Goal: Transaction & Acquisition: Purchase product/service

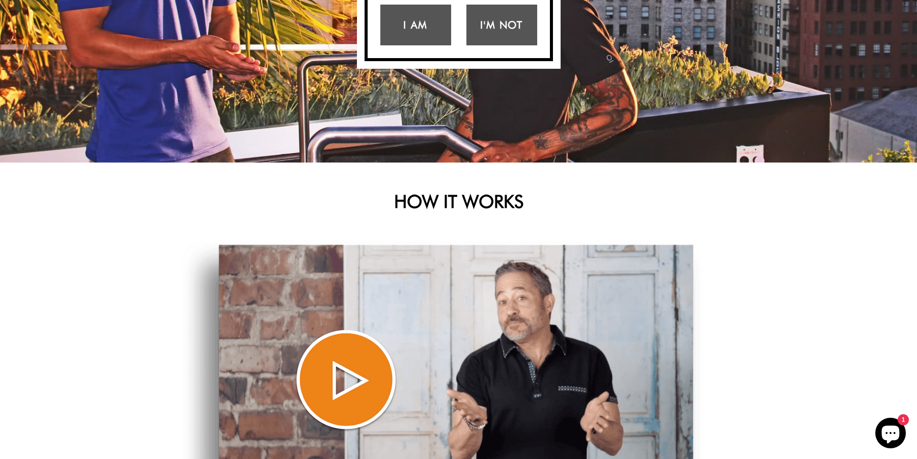
scroll to position [153, 0]
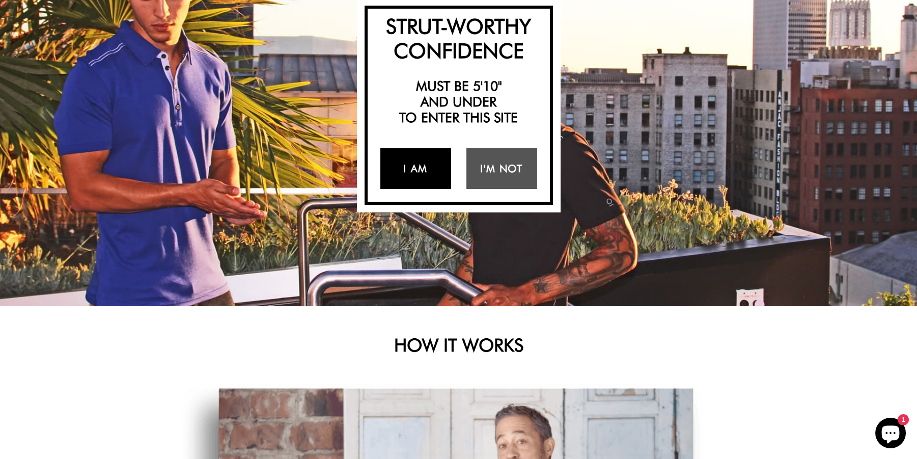
click at [412, 174] on link "I Am" at bounding box center [415, 168] width 71 height 41
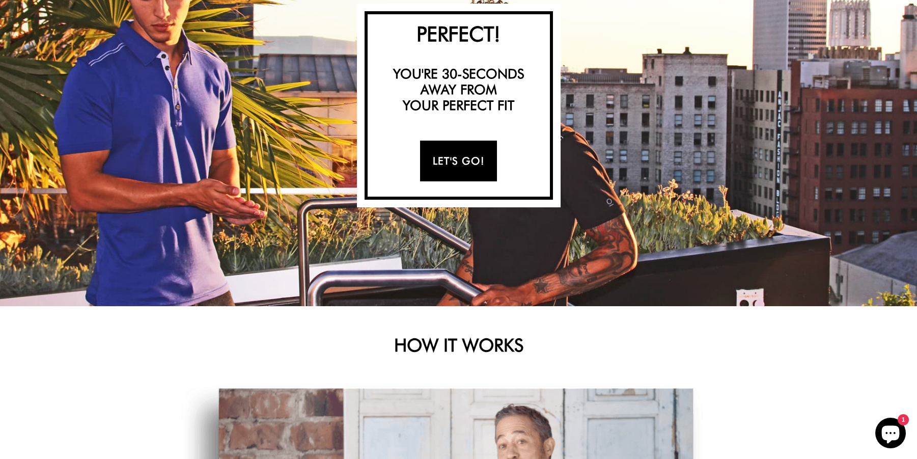
click at [462, 169] on link "Let's Go!" at bounding box center [458, 160] width 77 height 41
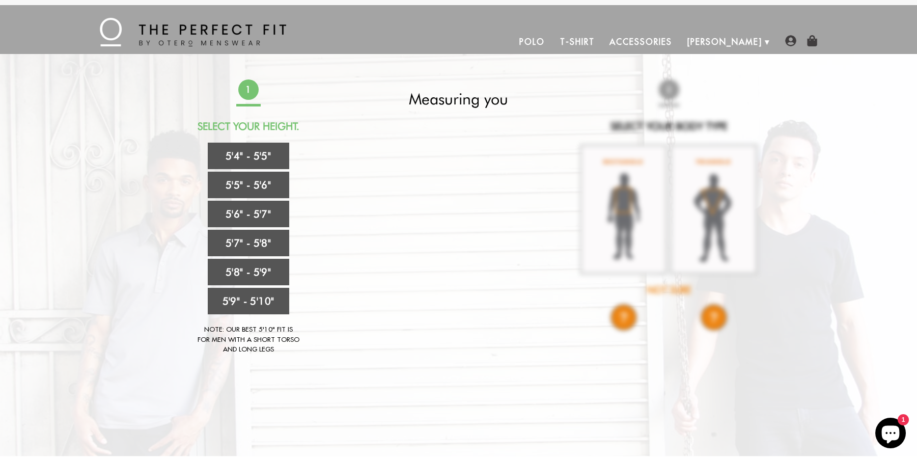
scroll to position [0, 0]
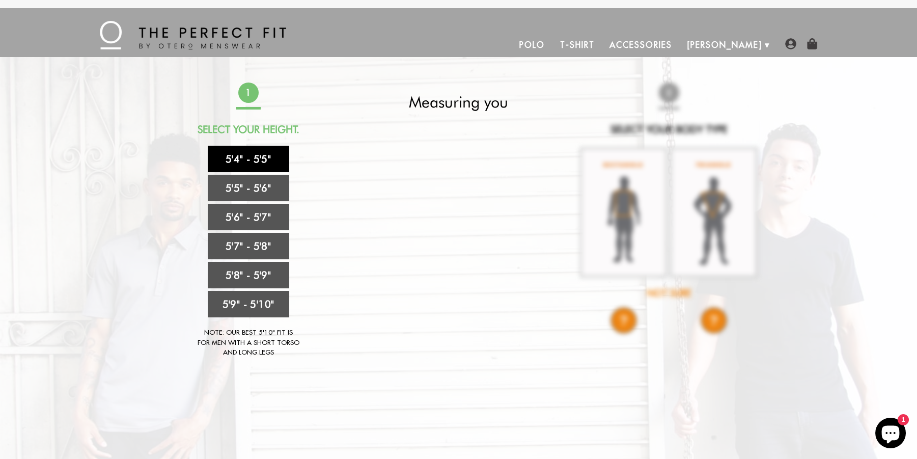
click at [252, 162] on link "5'4" - 5'5"" at bounding box center [248, 159] width 81 height 26
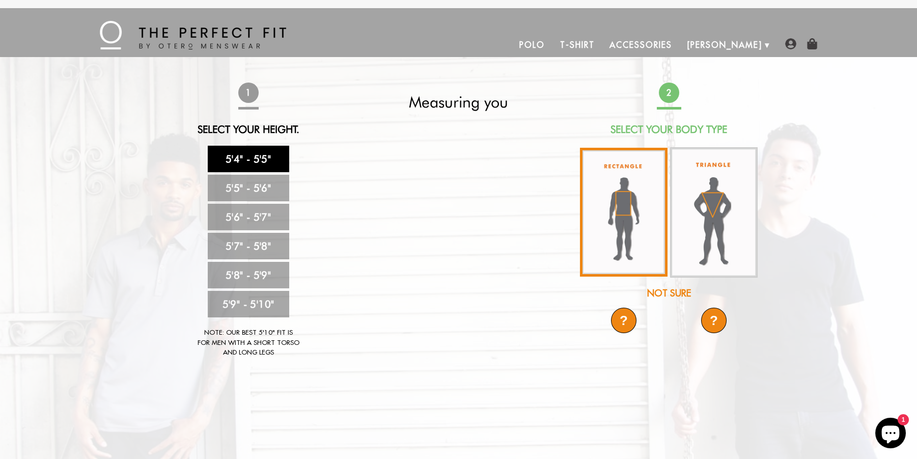
click at [640, 192] on img at bounding box center [624, 212] width 88 height 129
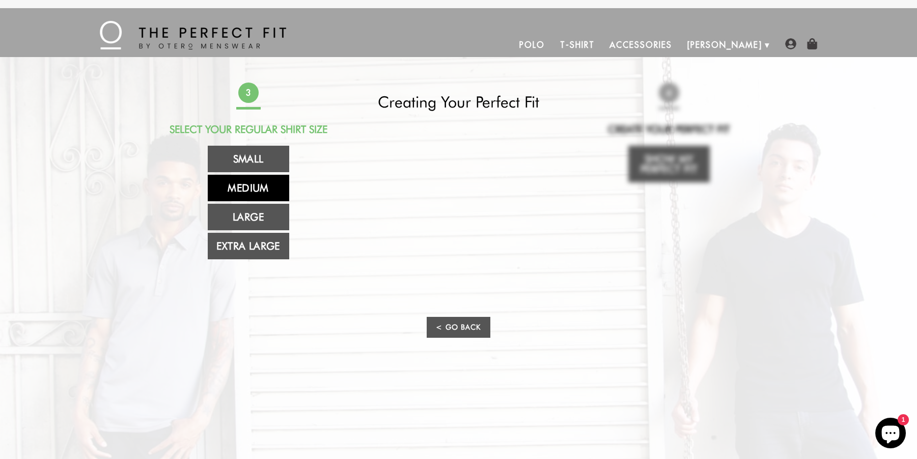
click at [252, 188] on link "Medium" at bounding box center [248, 188] width 81 height 26
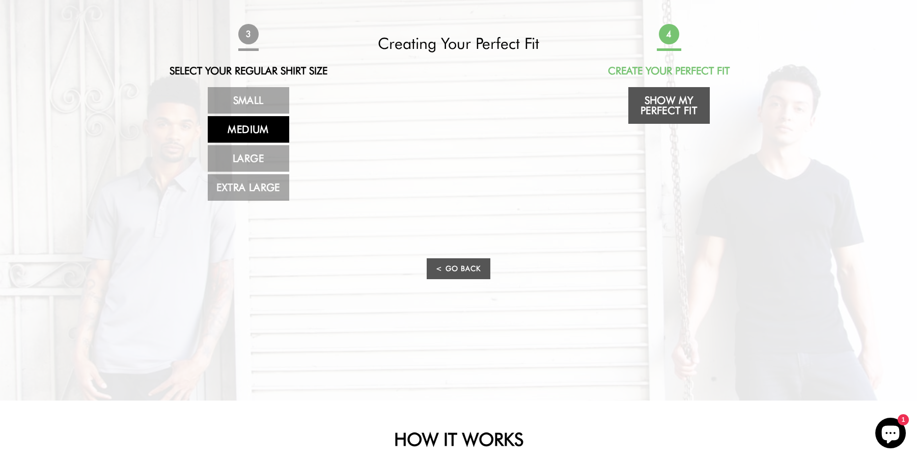
scroll to position [51, 0]
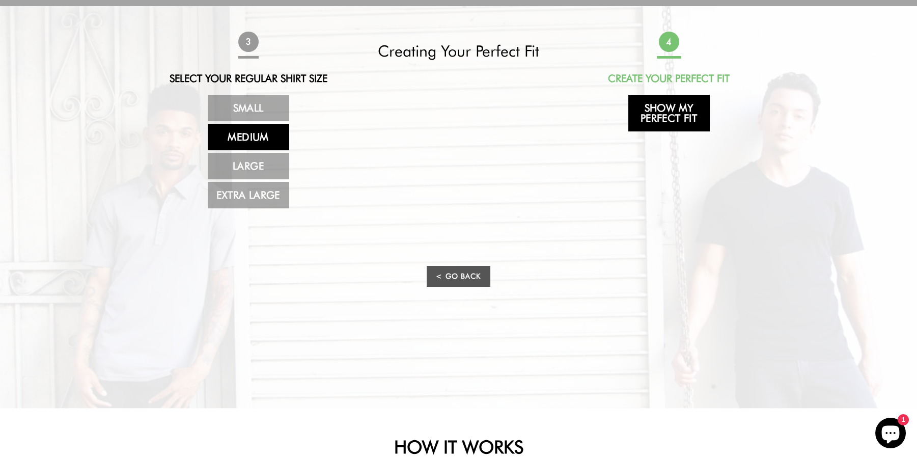
click at [668, 127] on link "Show My Perfect Fit" at bounding box center [668, 113] width 81 height 37
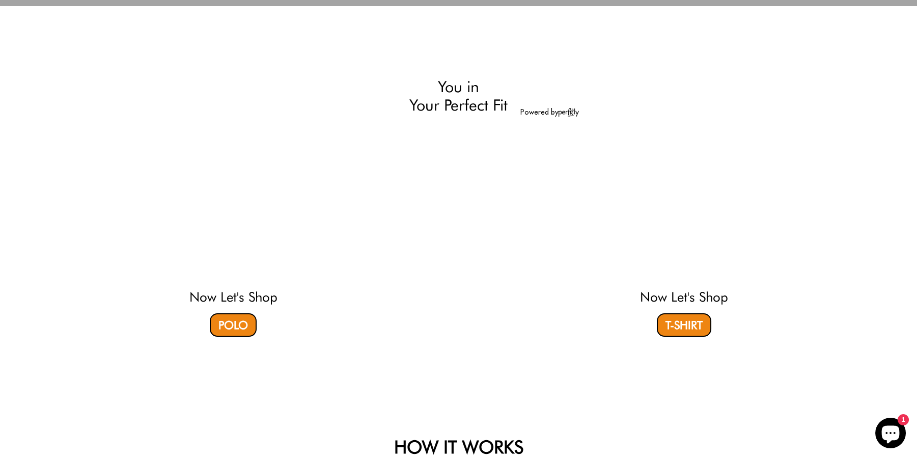
select select "M"
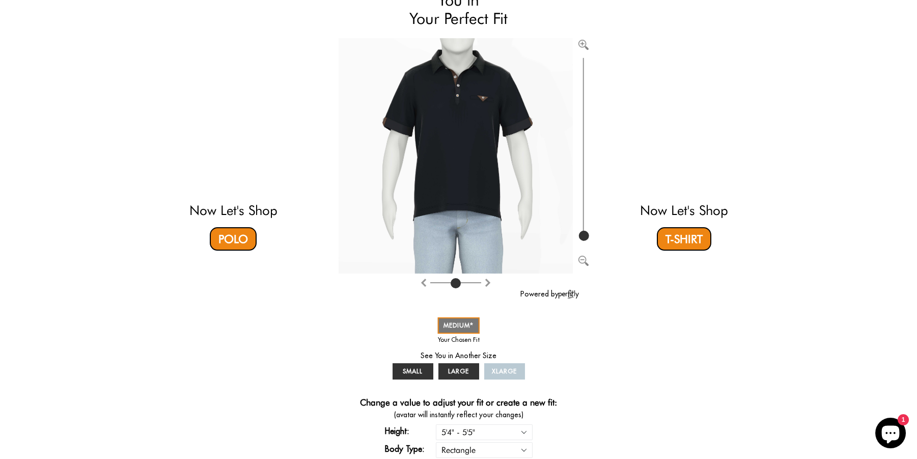
scroll to position [102, 0]
click at [686, 243] on link "T-Shirt" at bounding box center [684, 238] width 54 height 23
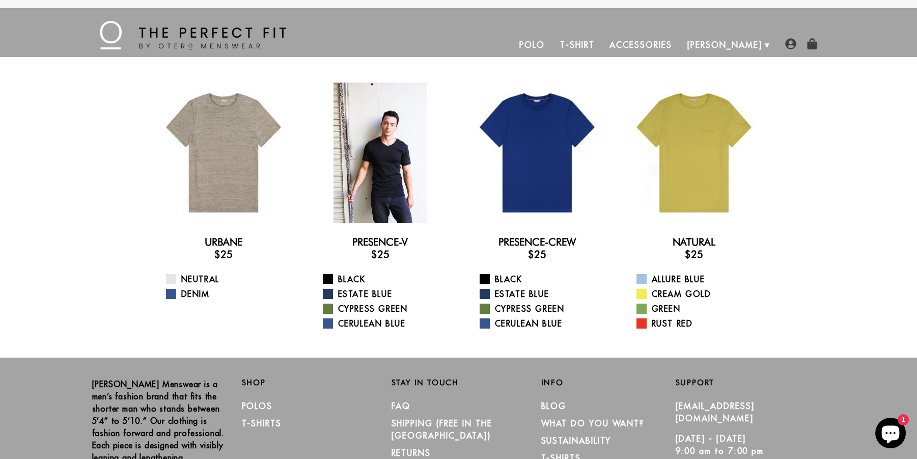
click at [397, 150] on div at bounding box center [380, 152] width 140 height 140
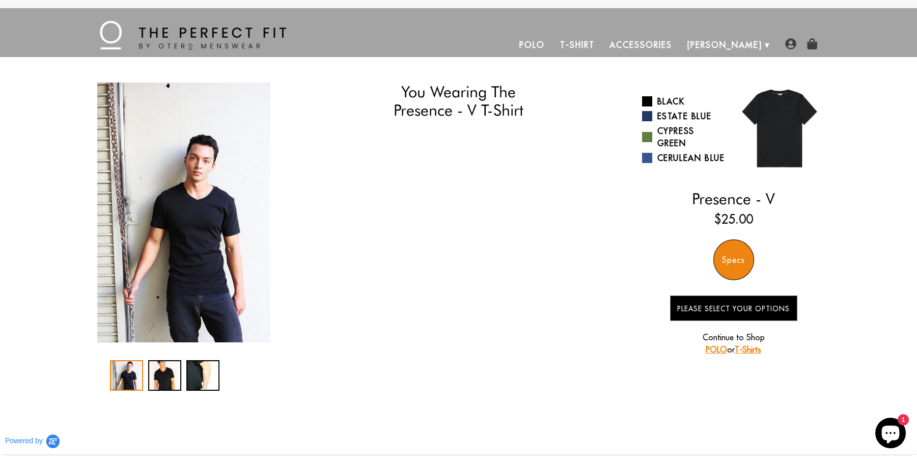
select select "M"
